Goal: Information Seeking & Learning: Learn about a topic

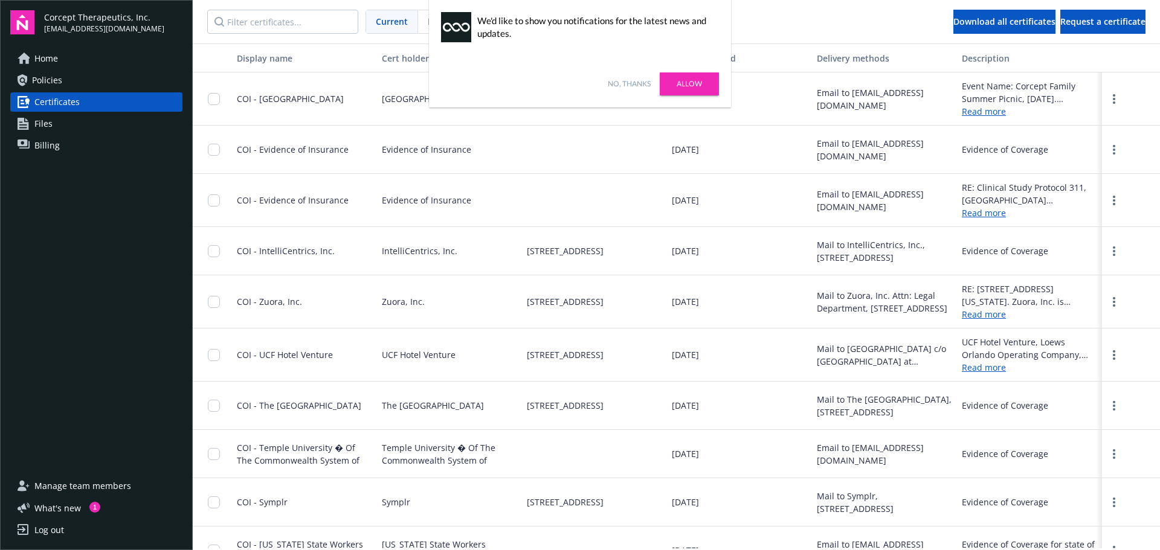
click at [699, 86] on link "Allow" at bounding box center [689, 83] width 59 height 23
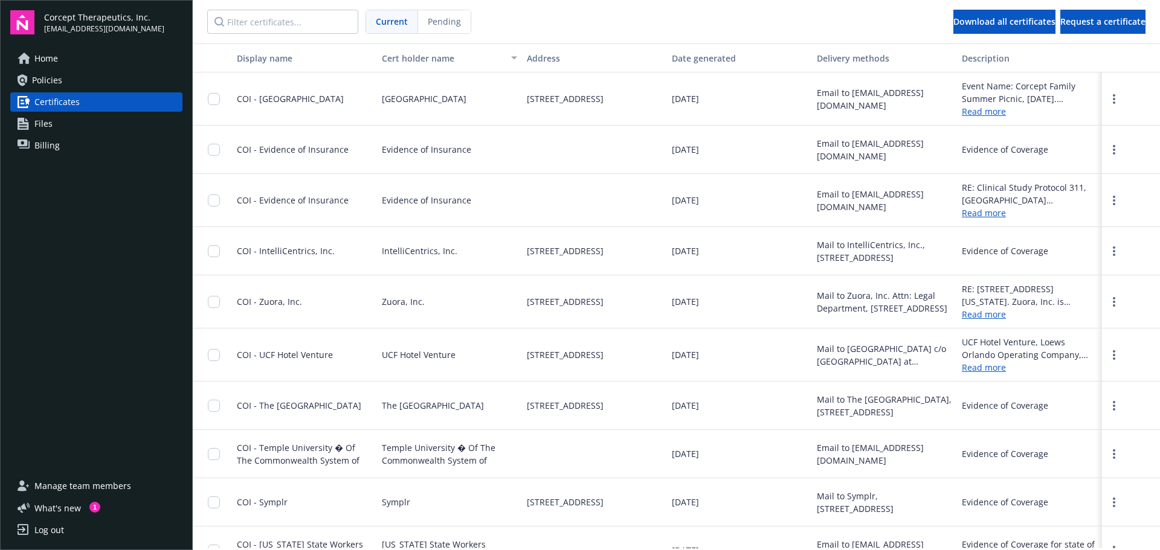
click at [975, 219] on div "RE: Clinical Study Protocol 311, [GEOGRAPHIC_DATA] [GEOGRAPHIC_DATA] Evidence o…" at bounding box center [1029, 200] width 145 height 53
click at [975, 212] on link "Read more" at bounding box center [1029, 213] width 135 height 13
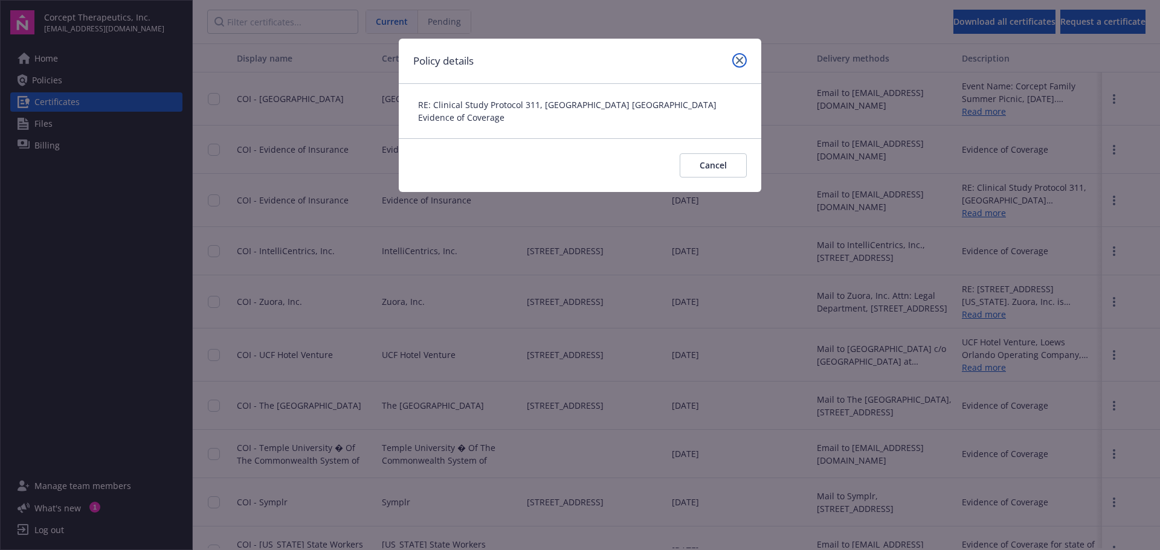
click at [738, 60] on icon "close" at bounding box center [739, 60] width 7 height 7
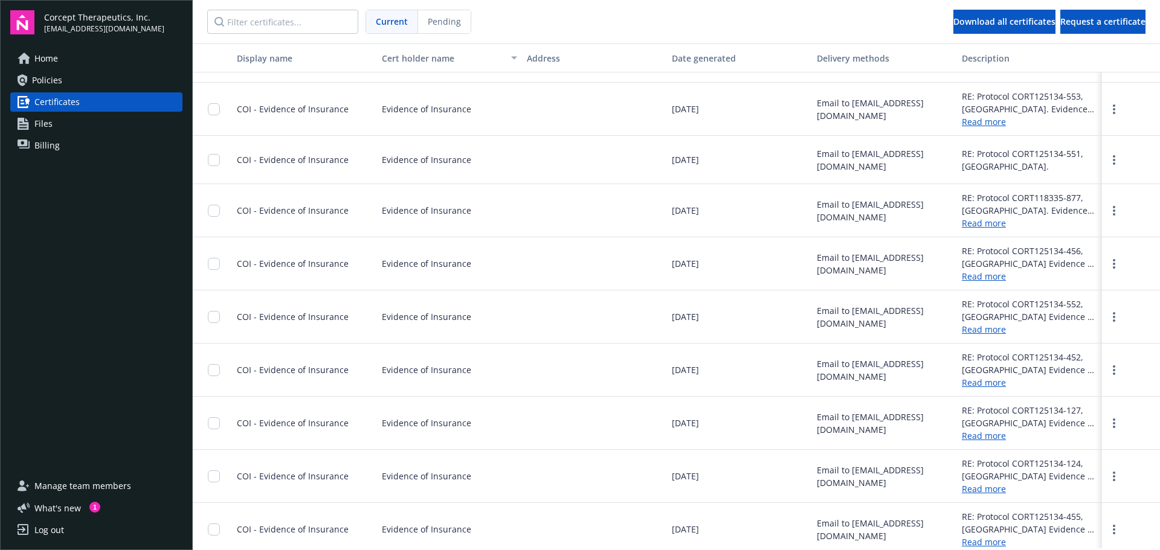
scroll to position [1467, 0]
